Goal: Task Accomplishment & Management: Use online tool/utility

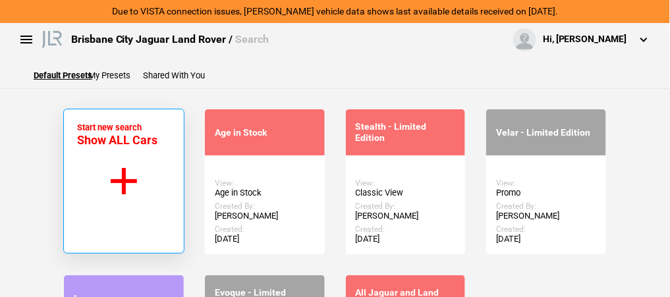
click at [138, 175] on button "Start new search Show ALL Cars" at bounding box center [123, 181] width 121 height 145
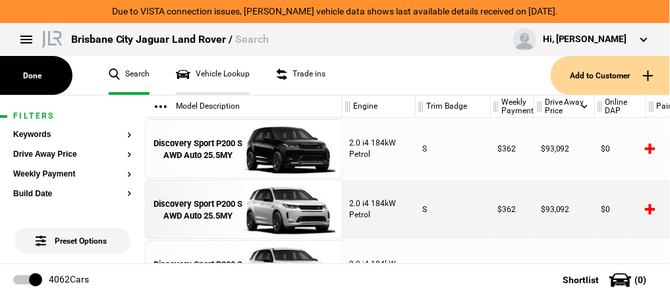
click at [216, 76] on link "Vehicle Lookup" at bounding box center [213, 75] width 74 height 39
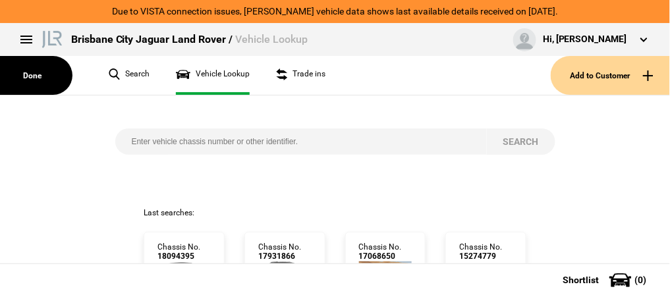
click at [151, 140] on input "search" at bounding box center [300, 141] width 371 height 26
paste input "SADCA2AN2JA277961"
click at [508, 138] on button "Search" at bounding box center [521, 141] width 68 height 26
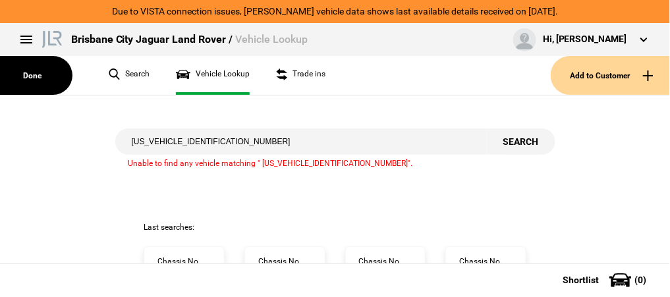
drag, startPoint x: 180, startPoint y: 140, endPoint x: 92, endPoint y: 137, distance: 88.9
click at [92, 137] on div "SADCA2AN2JA277961 Search Unable to find any vehicle matching " SADCA2AN2JA27796…" at bounding box center [334, 158] width 689 height 126
click at [510, 138] on button "Search" at bounding box center [521, 141] width 68 height 26
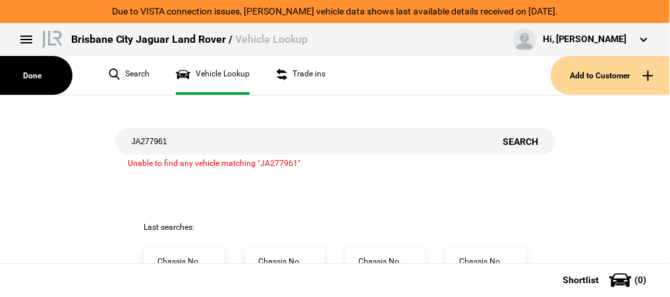
drag, startPoint x: 139, startPoint y: 144, endPoint x: 123, endPoint y: 144, distance: 15.8
click at [123, 144] on input "JA277961" at bounding box center [300, 141] width 371 height 26
type input "277961"
click at [514, 140] on button "Search" at bounding box center [521, 141] width 68 height 26
